Goal: Information Seeking & Learning: Understand process/instructions

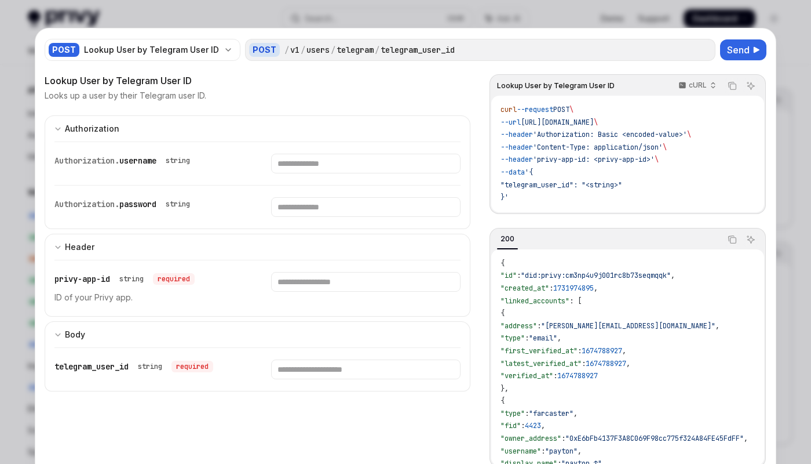
scroll to position [1192, 0]
click at [344, 161] on input "Enter username" at bounding box center [365, 164] width 189 height 20
type input "******"
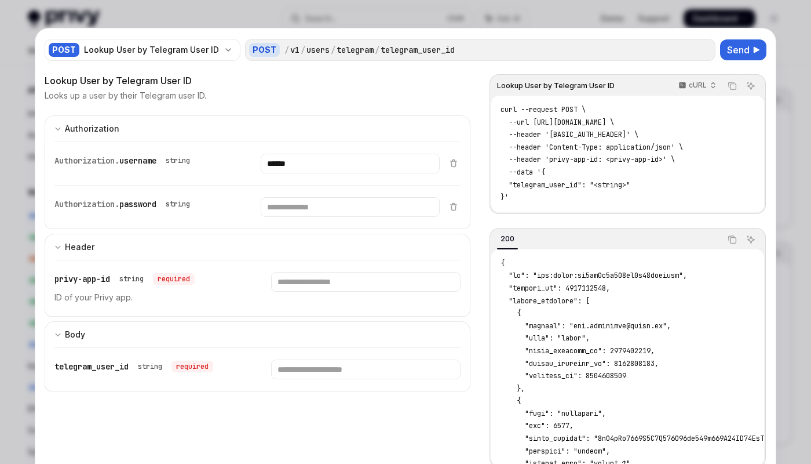
scroll to position [1192, 0]
